Goal: Task Accomplishment & Management: Manage account settings

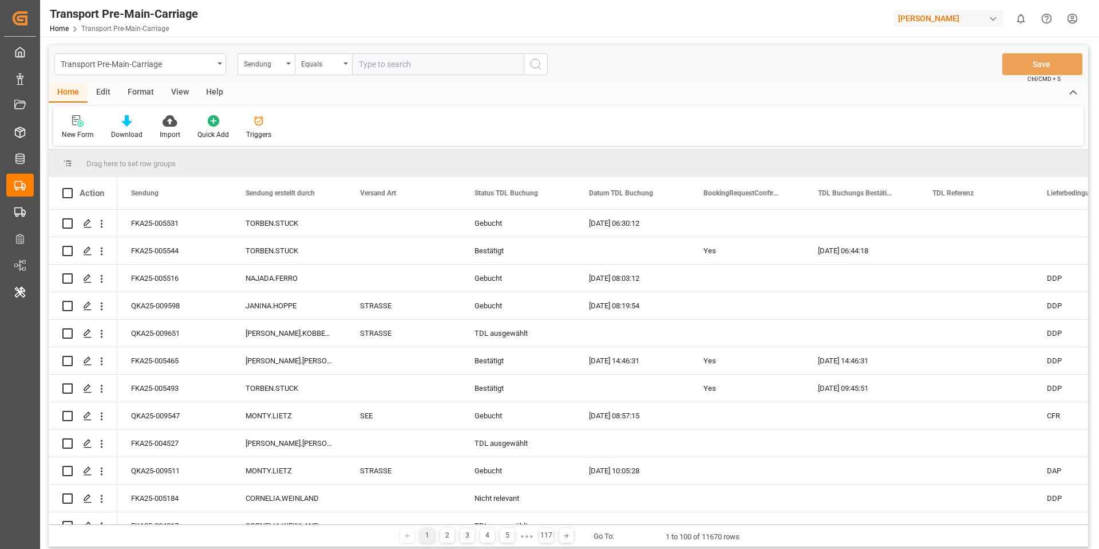
click at [1073, 23] on html "Created by potrace 1.15, written by [PERSON_NAME] [DATE]-[DATE] Created by potr…" at bounding box center [549, 274] width 1099 height 549
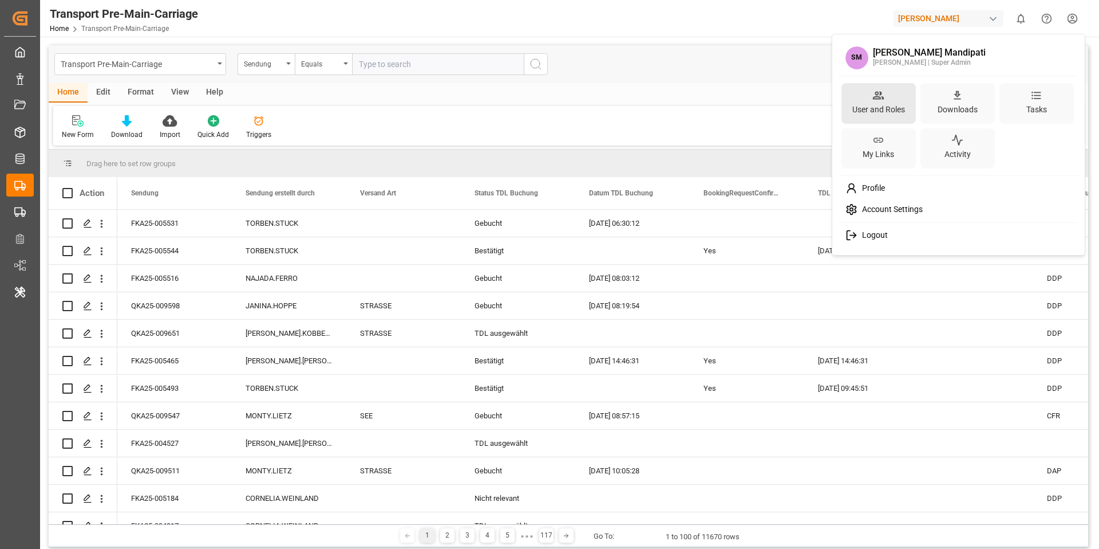
click at [896, 104] on div "User and Roles" at bounding box center [878, 109] width 57 height 17
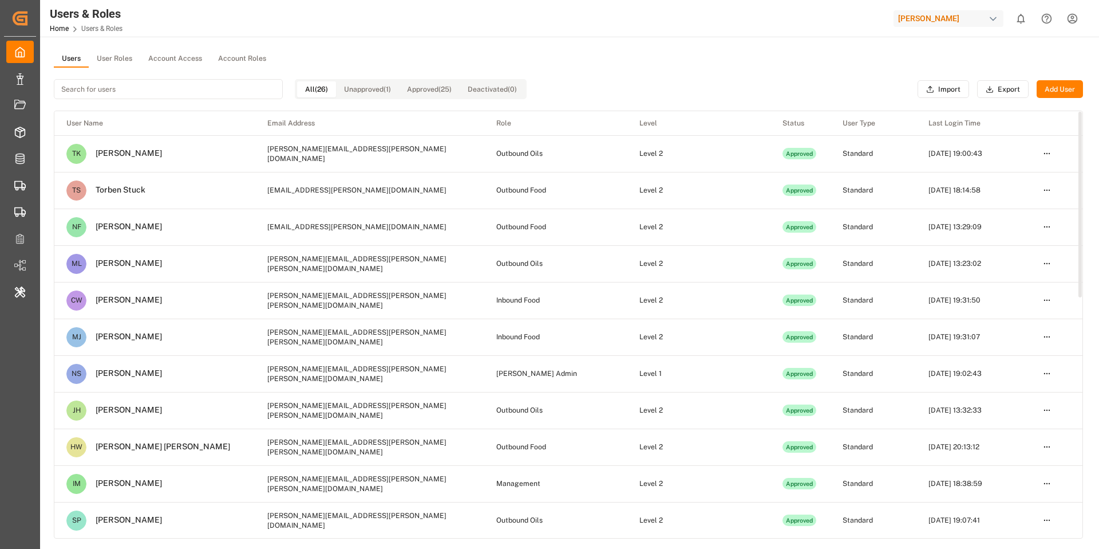
click at [369, 90] on button "Unapproved (1)" at bounding box center [367, 89] width 63 height 16
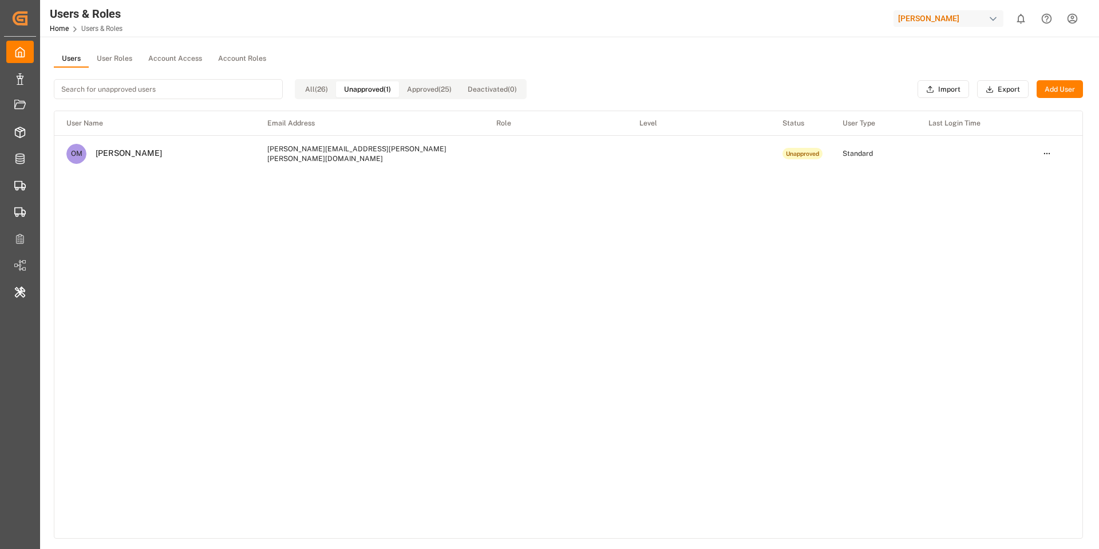
click at [422, 86] on button "Approved (25)" at bounding box center [429, 89] width 61 height 16
click at [360, 96] on button "Unapproved (1)" at bounding box center [367, 89] width 63 height 16
click at [329, 97] on div "All (26) Unapproved (1) Approved (25) Deactivated (0)" at bounding box center [411, 89] width 232 height 20
click at [322, 96] on button "All (26)" at bounding box center [316, 89] width 39 height 16
